Goal: Task Accomplishment & Management: Use online tool/utility

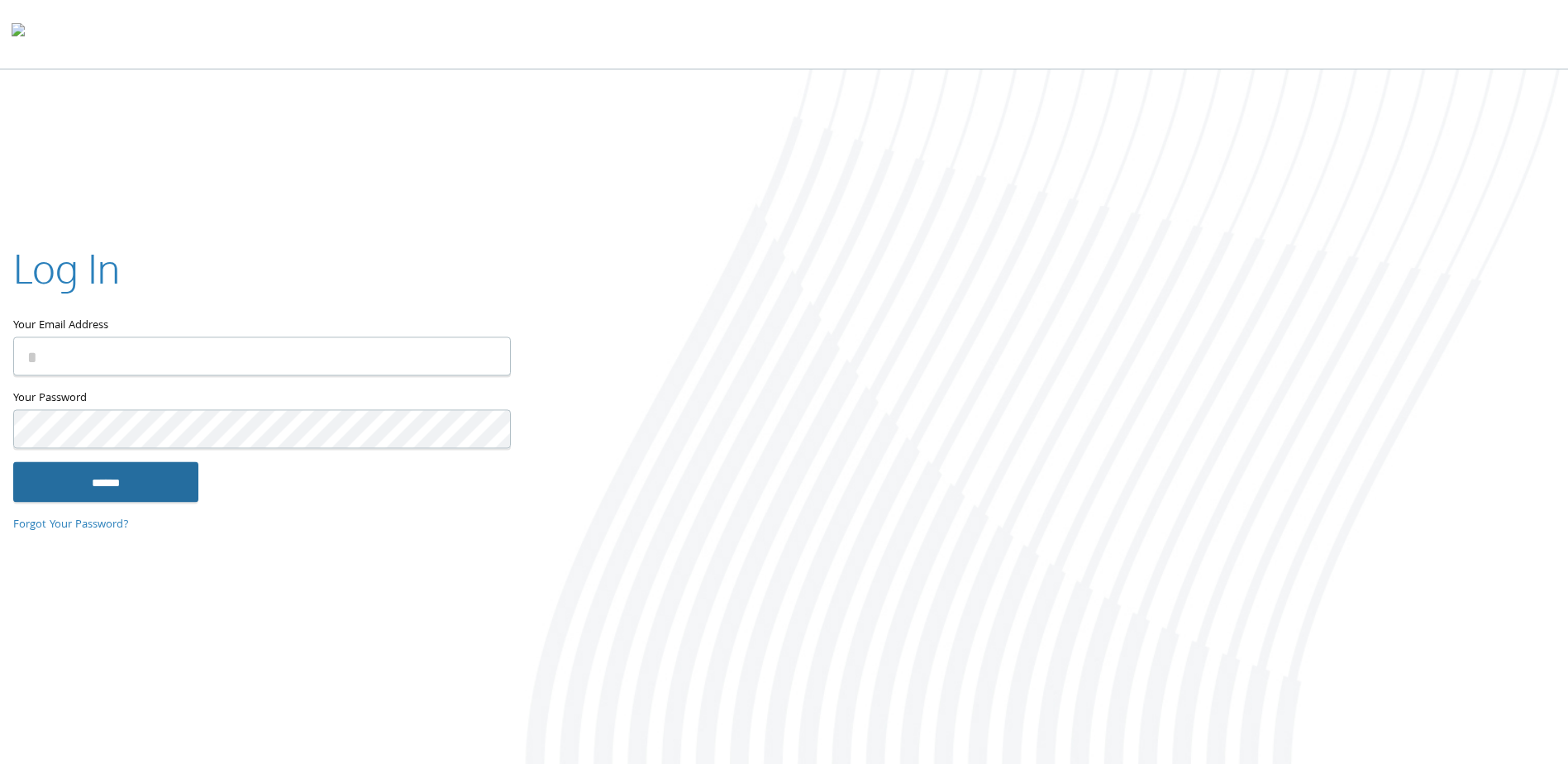
type input "**********"
click at [176, 467] on input "******" at bounding box center [106, 482] width 185 height 40
type input "**********"
click at [113, 483] on input "******" at bounding box center [106, 482] width 185 height 40
